Goal: Communication & Community: Answer question/provide support

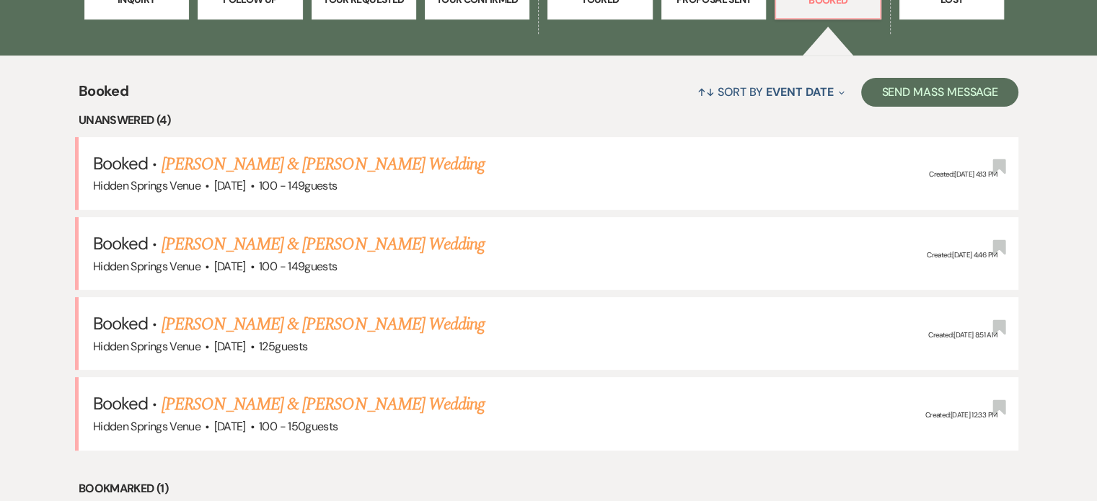
scroll to position [508, 0]
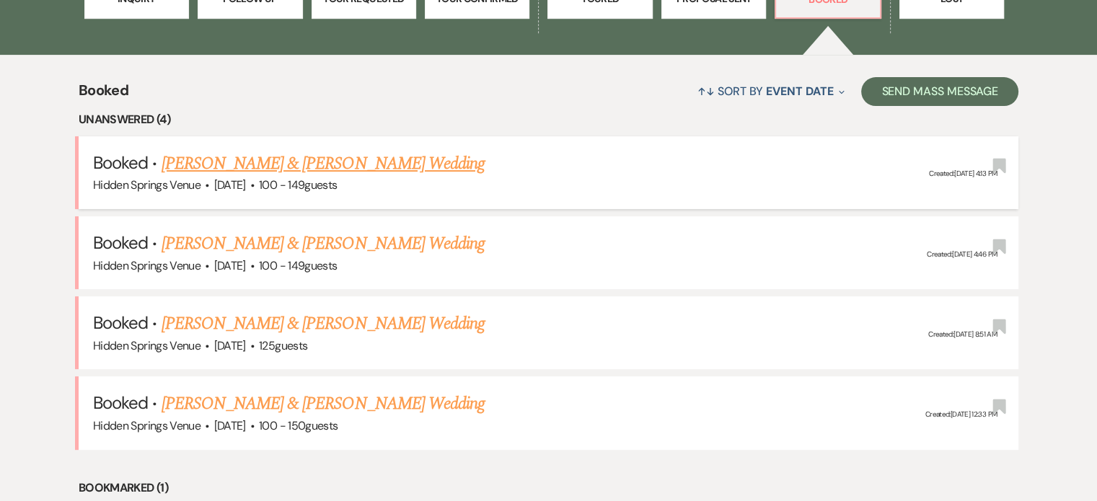
click at [337, 151] on link "[PERSON_NAME] & [PERSON_NAME] Wedding" at bounding box center [323, 164] width 323 height 26
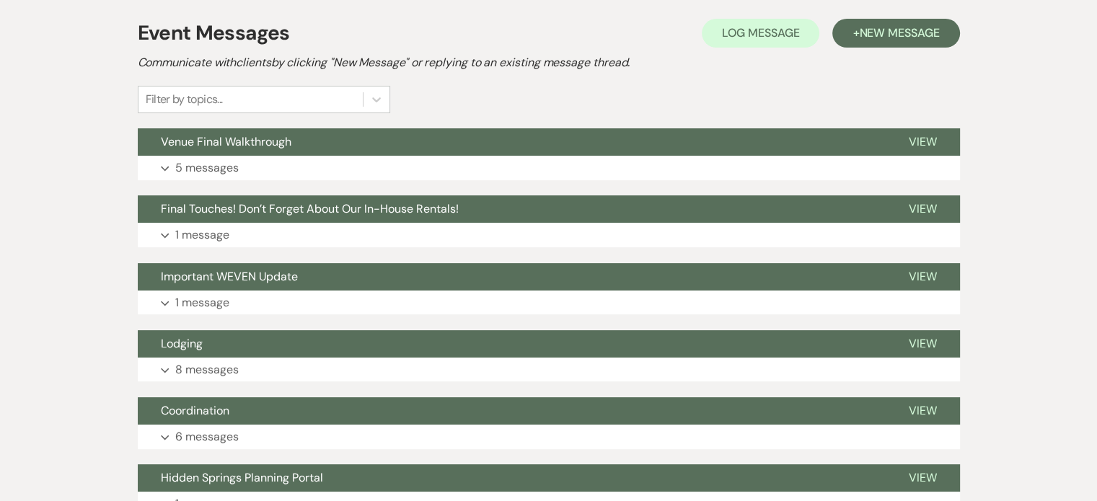
scroll to position [288, 0]
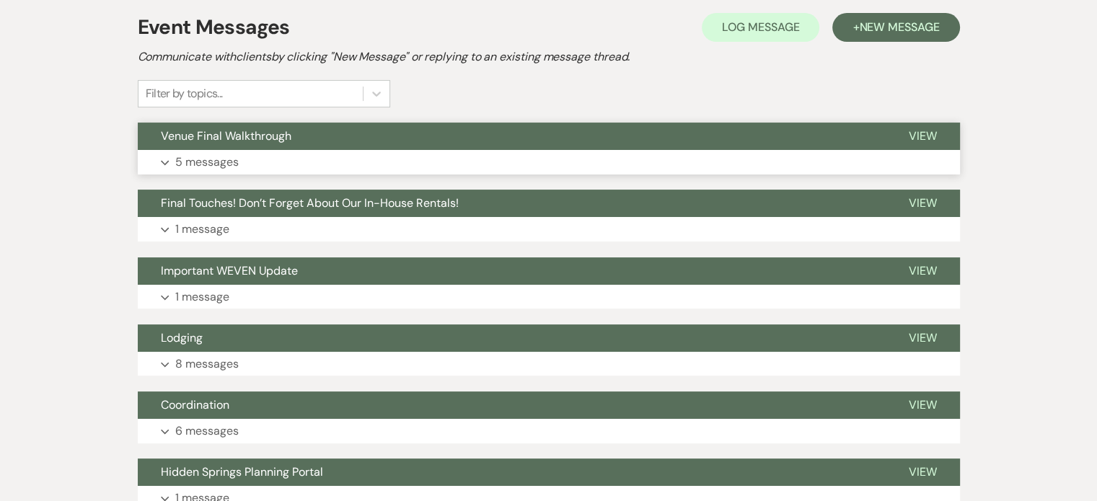
click at [299, 161] on button "Expand 5 messages" at bounding box center [549, 162] width 822 height 25
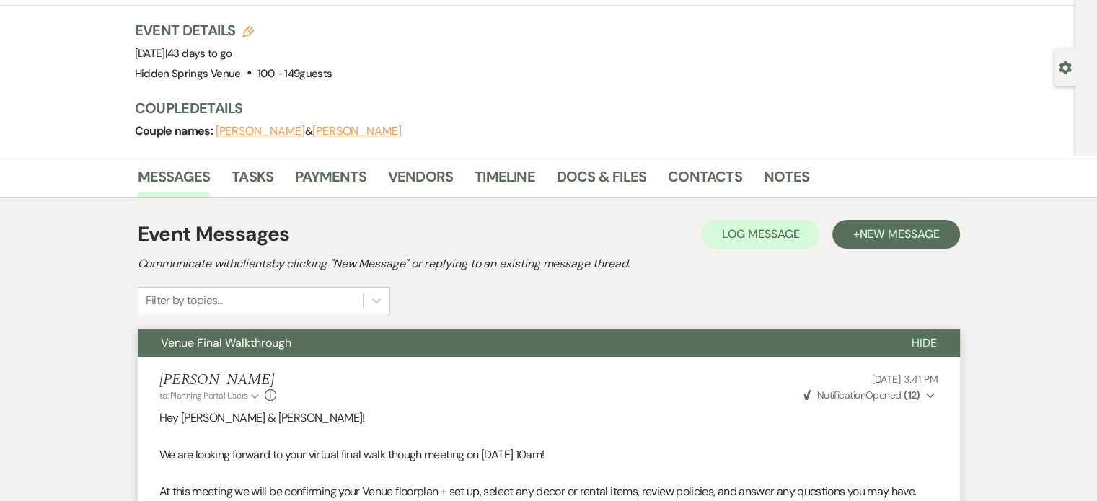
scroll to position [14, 0]
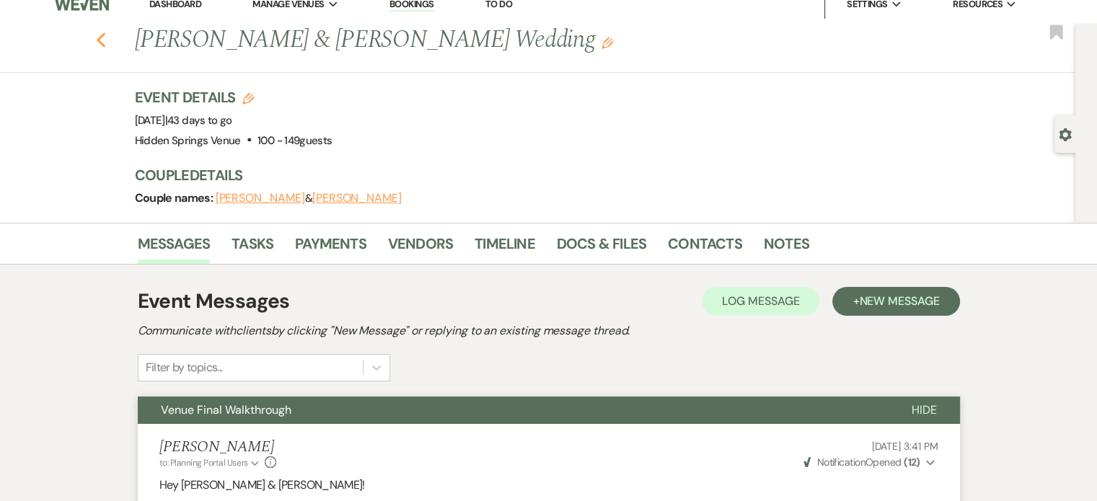
click at [105, 42] on use "button" at bounding box center [100, 40] width 9 height 16
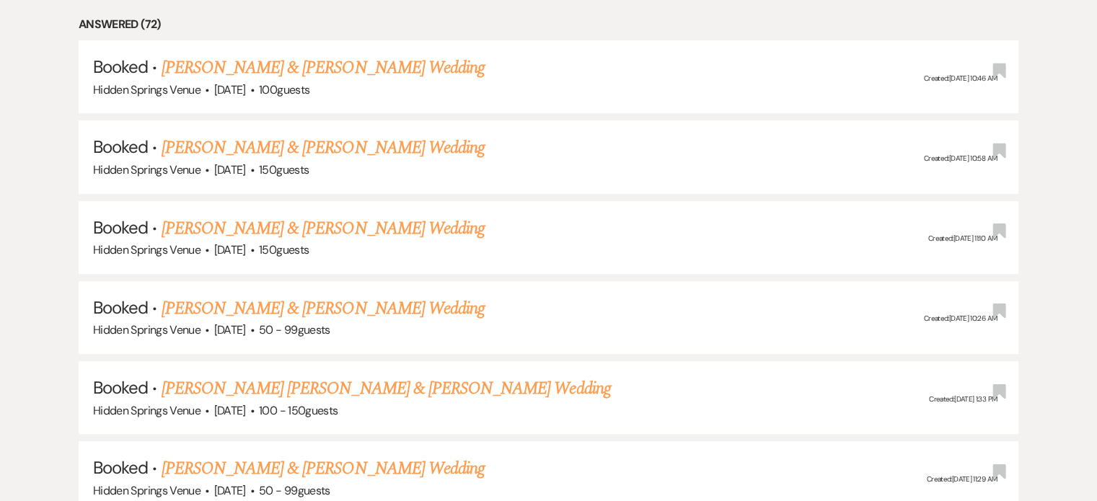
scroll to position [779, 0]
click at [410, 227] on link "[PERSON_NAME] & [PERSON_NAME] Wedding" at bounding box center [323, 228] width 323 height 26
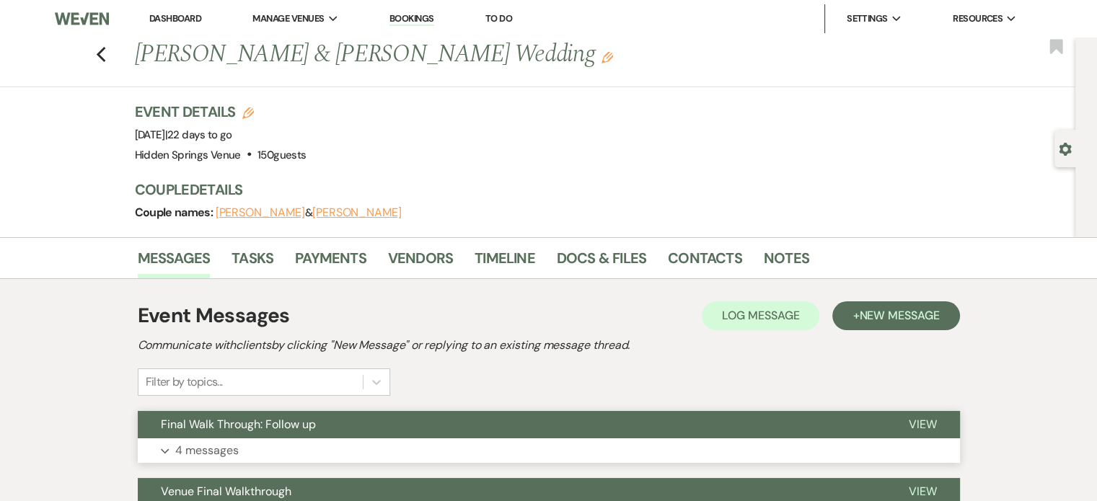
click at [221, 446] on p "4 messages" at bounding box center [206, 450] width 63 height 19
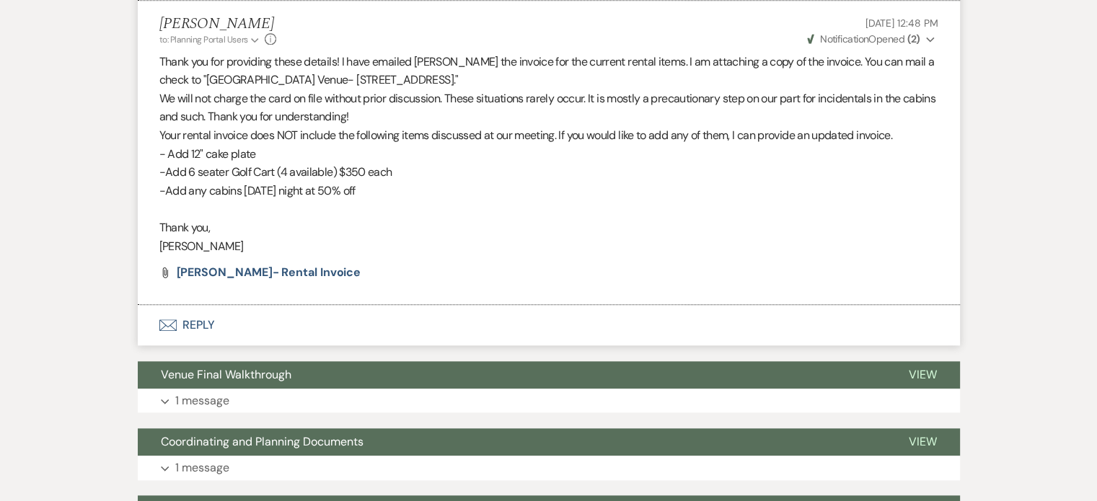
scroll to position [1566, 0]
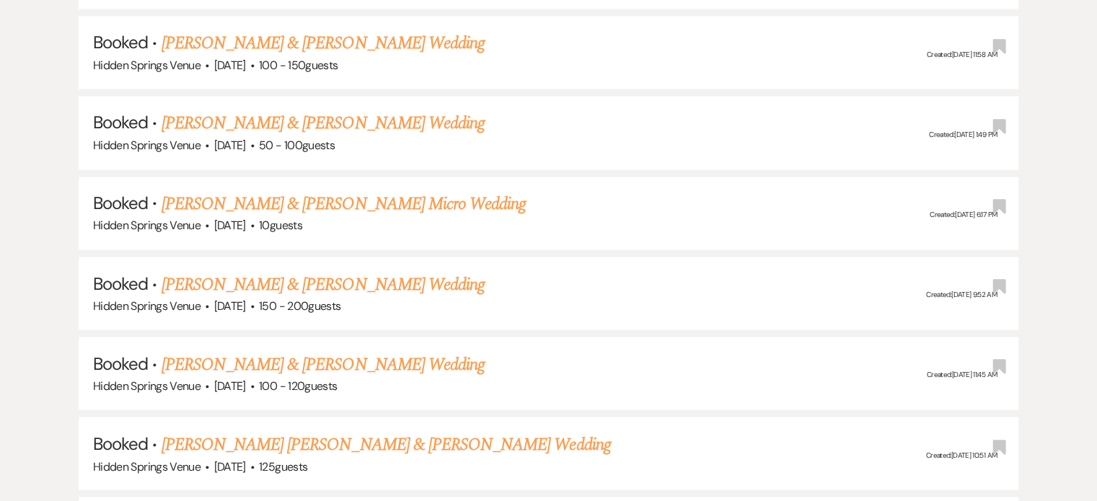
scroll to position [2487, 0]
click at [393, 350] on link "[PERSON_NAME] & [PERSON_NAME] Wedding" at bounding box center [323, 363] width 323 height 26
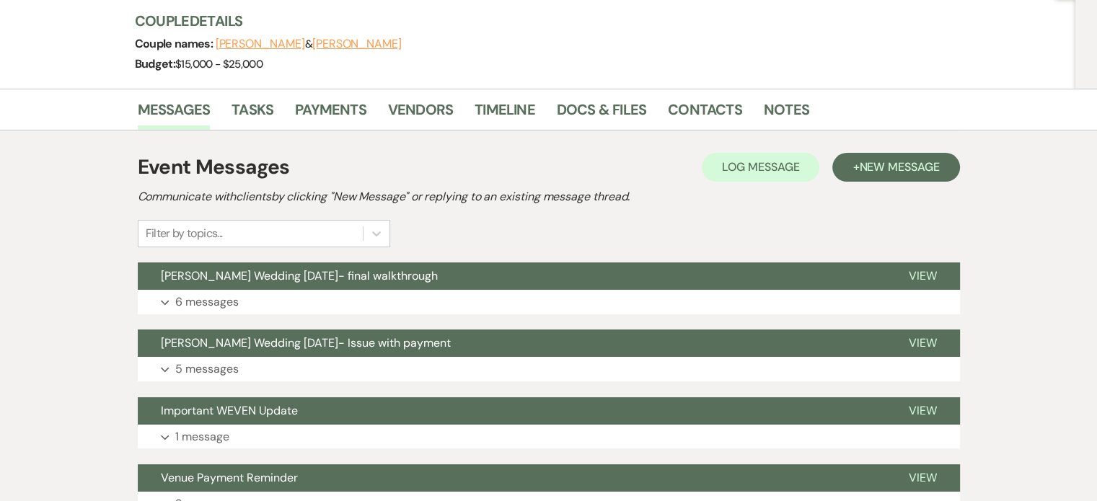
scroll to position [172, 0]
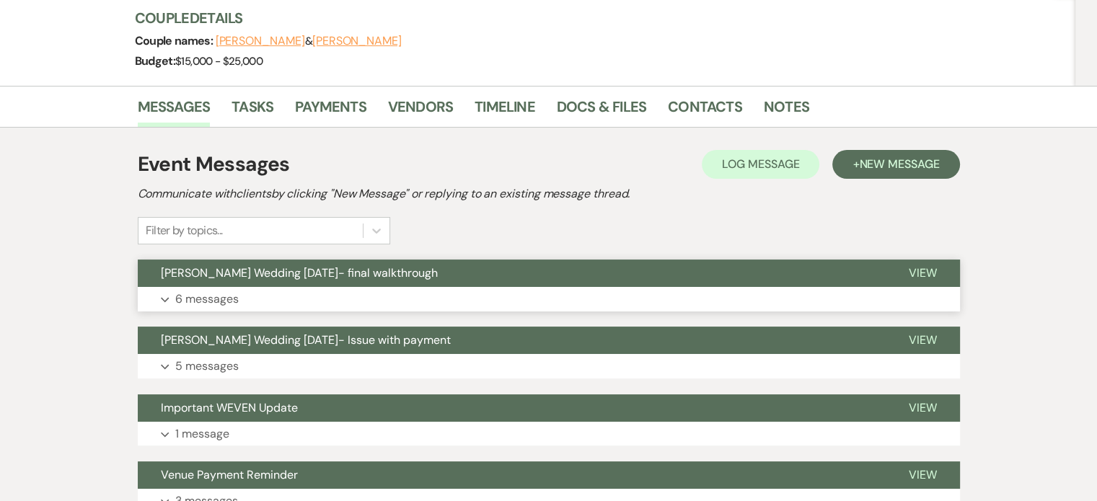
click at [221, 294] on p "6 messages" at bounding box center [206, 299] width 63 height 19
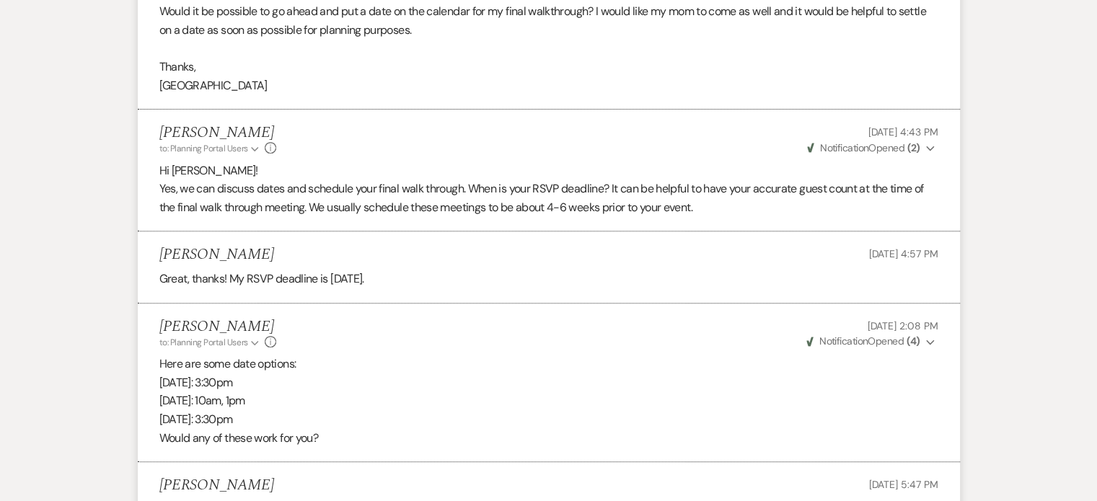
scroll to position [568, 0]
